Goal: Contribute content

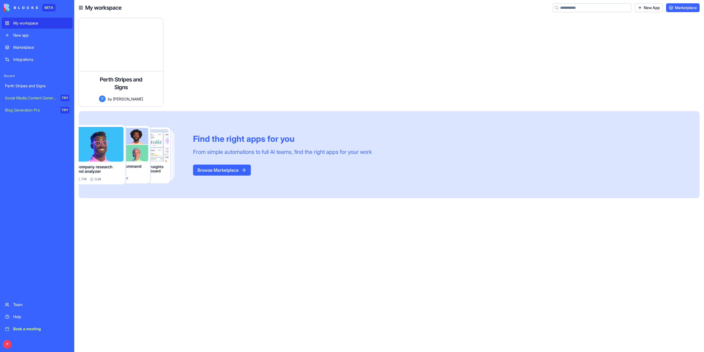
click at [19, 317] on div "Help" at bounding box center [41, 316] width 56 height 5
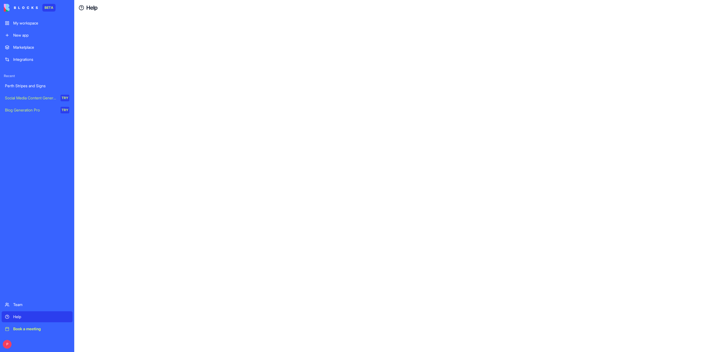
click at [24, 61] on div "Integrations" at bounding box center [41, 59] width 56 height 5
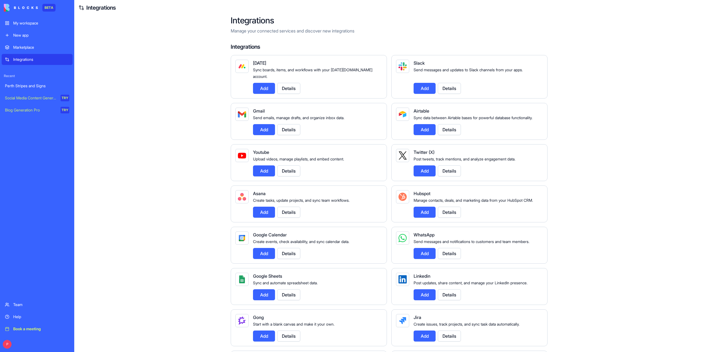
click at [21, 21] on div "My workspace" at bounding box center [41, 22] width 56 height 5
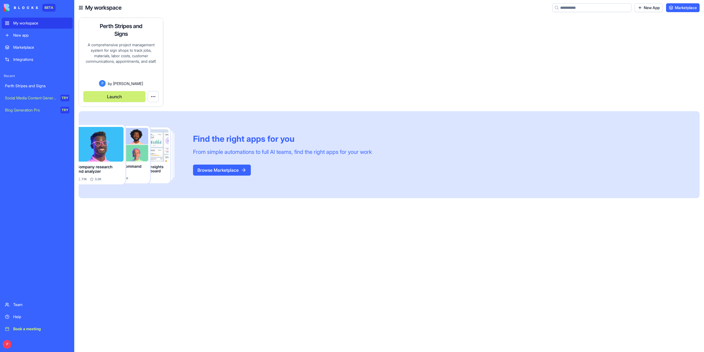
click at [127, 55] on div "A comprehensive project management system for sign shops to track jobs, materia…" at bounding box center [120, 61] width 75 height 38
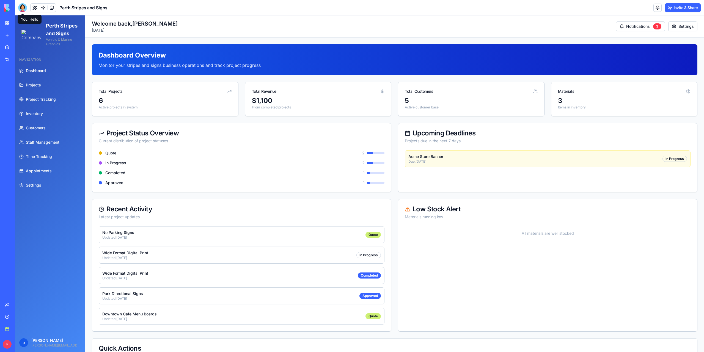
click at [21, 8] on div at bounding box center [22, 7] width 9 height 9
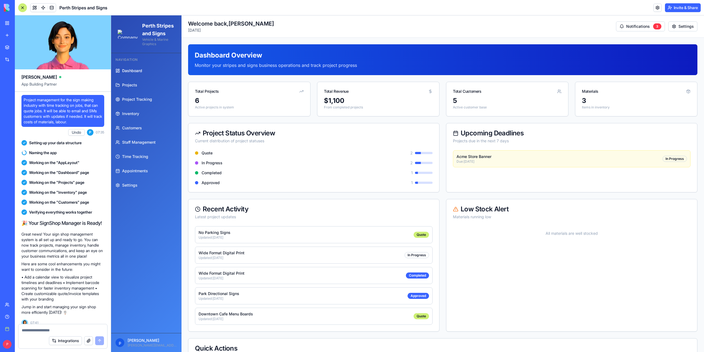
scroll to position [30667, 0]
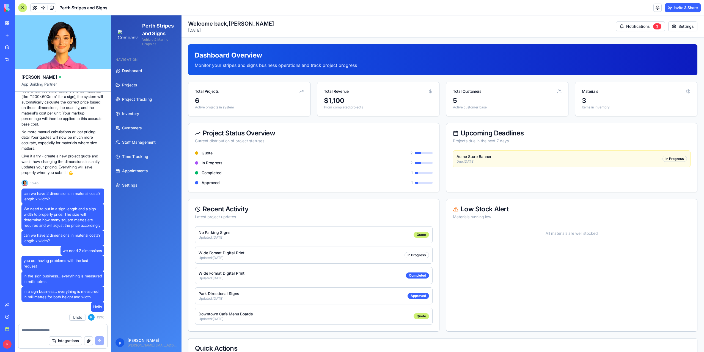
click at [36, 331] on textarea at bounding box center [63, 329] width 82 height 5
type textarea "*****"
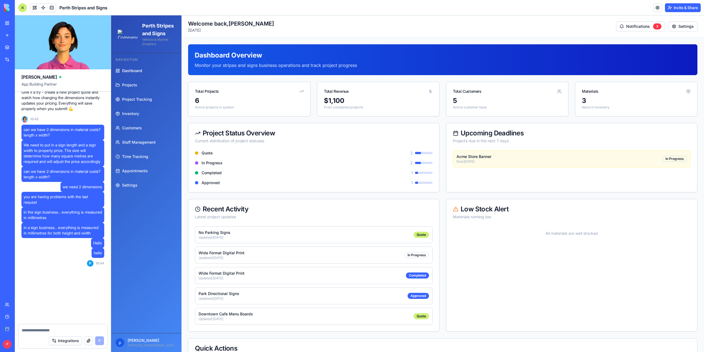
scroll to position [30731, 0]
